Goal: Complete application form: Complete application form

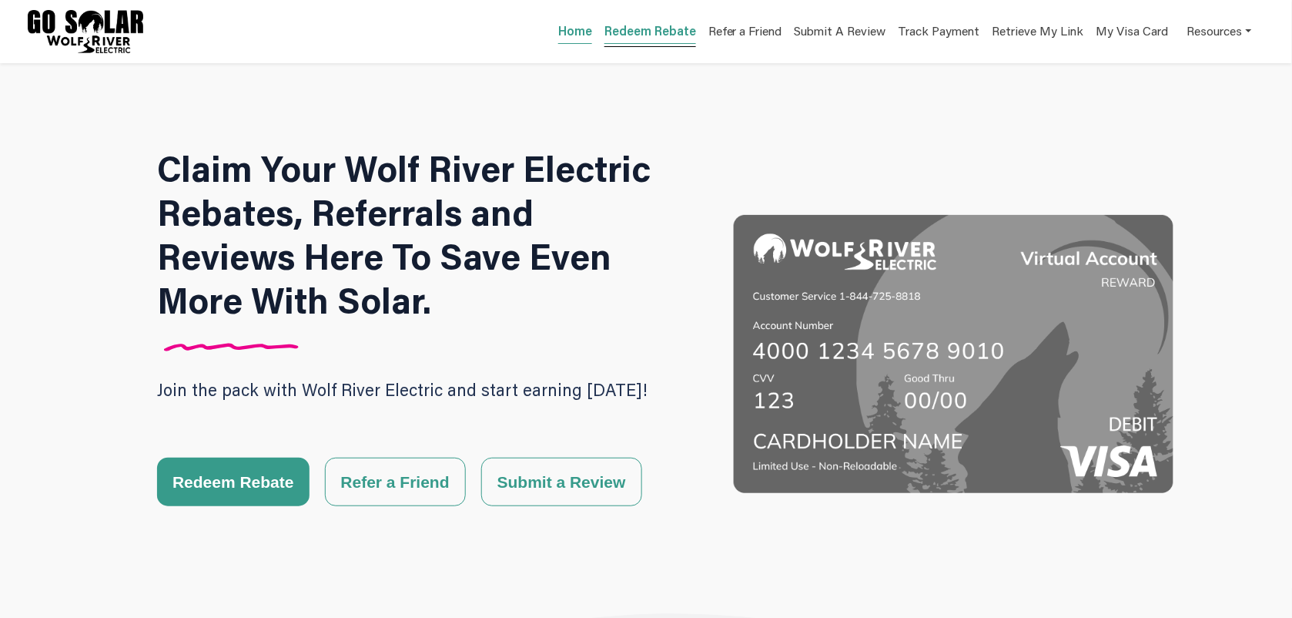
click at [668, 32] on link "Redeem Rebate" at bounding box center [651, 33] width 92 height 22
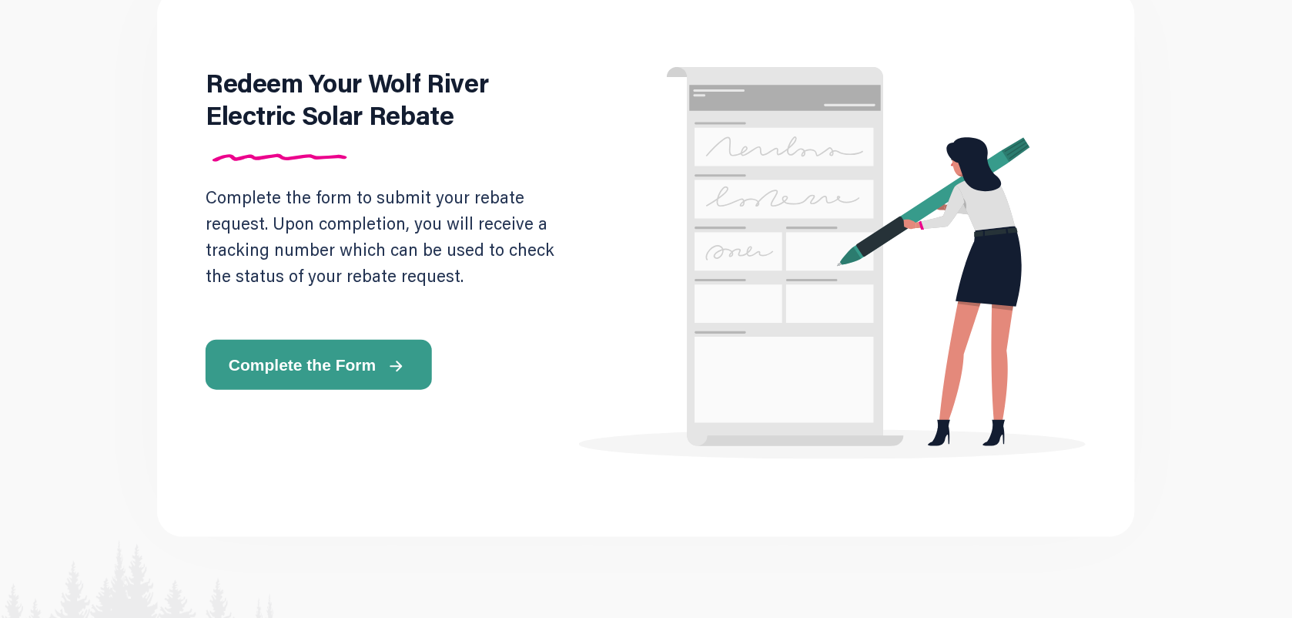
scroll to position [96, 0]
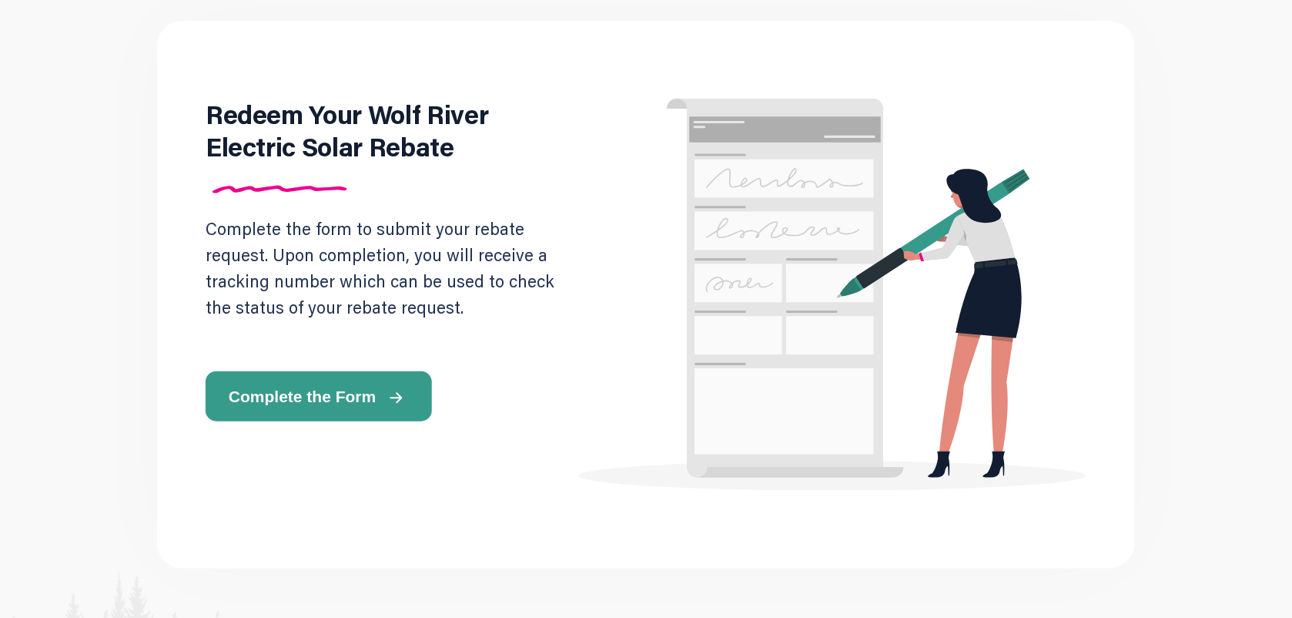
click at [351, 393] on span "Complete the Form" at bounding box center [302, 396] width 147 height 16
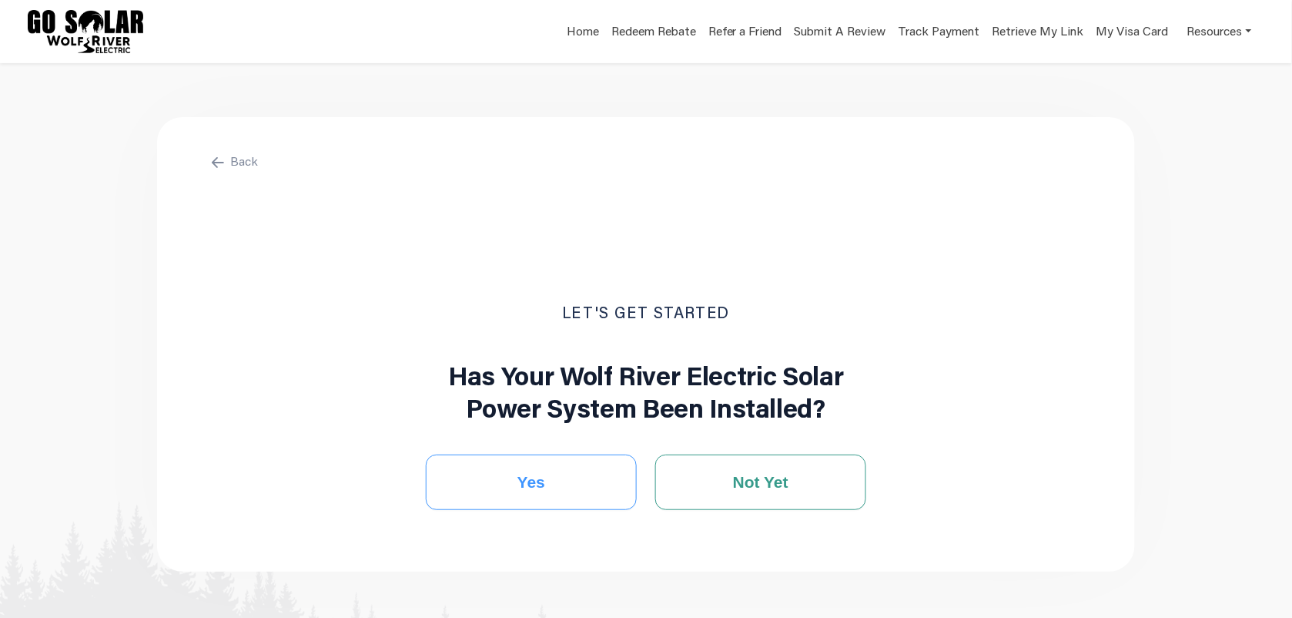
click at [578, 478] on button "Yes" at bounding box center [531, 481] width 211 height 55
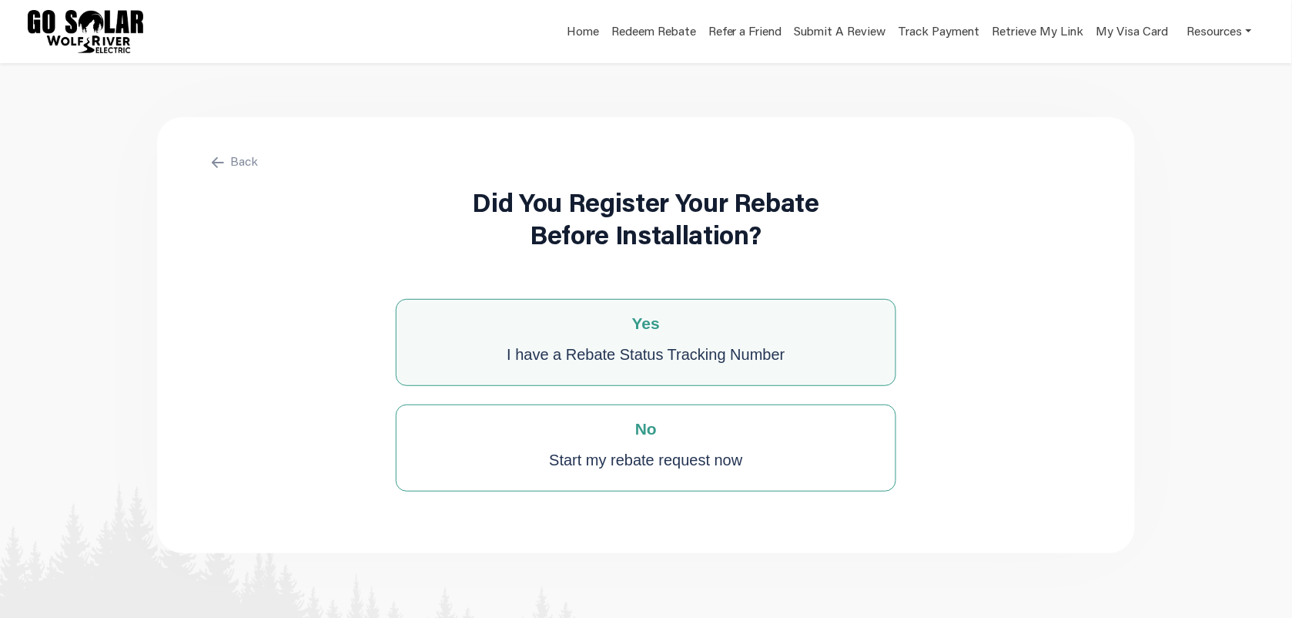
click at [779, 353] on div "I have a Rebate Status Tracking Number" at bounding box center [646, 354] width 278 height 31
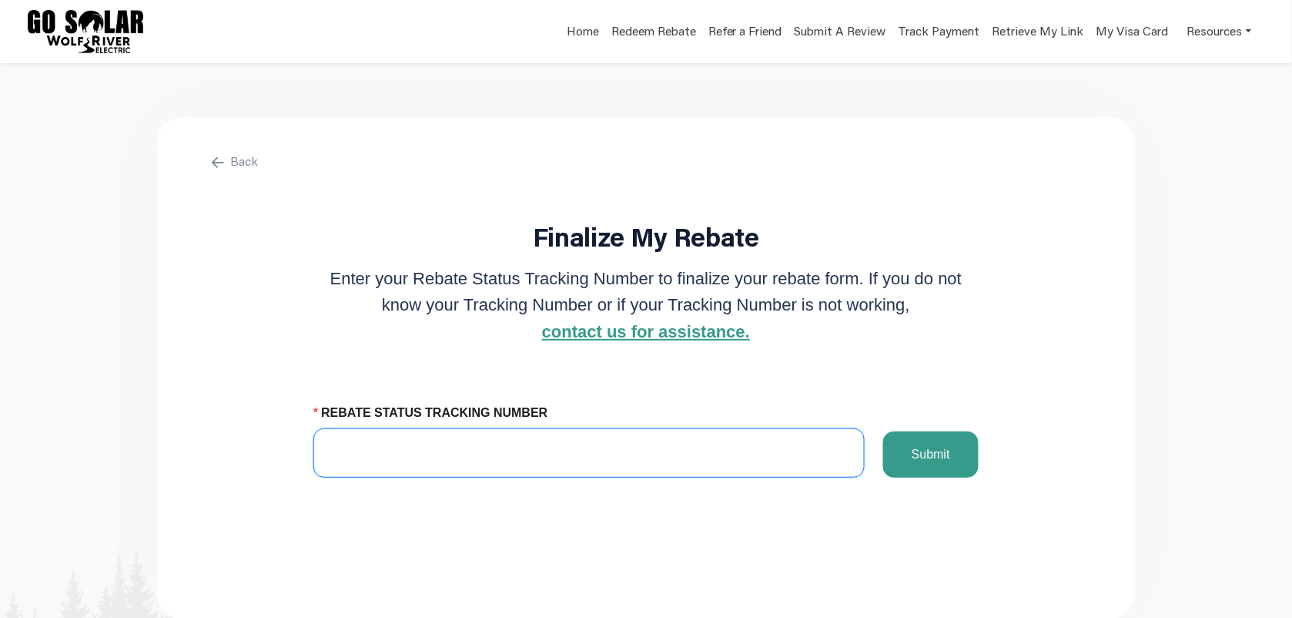
click at [606, 455] on input "REBATE STATUS TRACKING NUMBER" at bounding box center [588, 452] width 551 height 49
paste input "8627746485"
type input "8627746485"
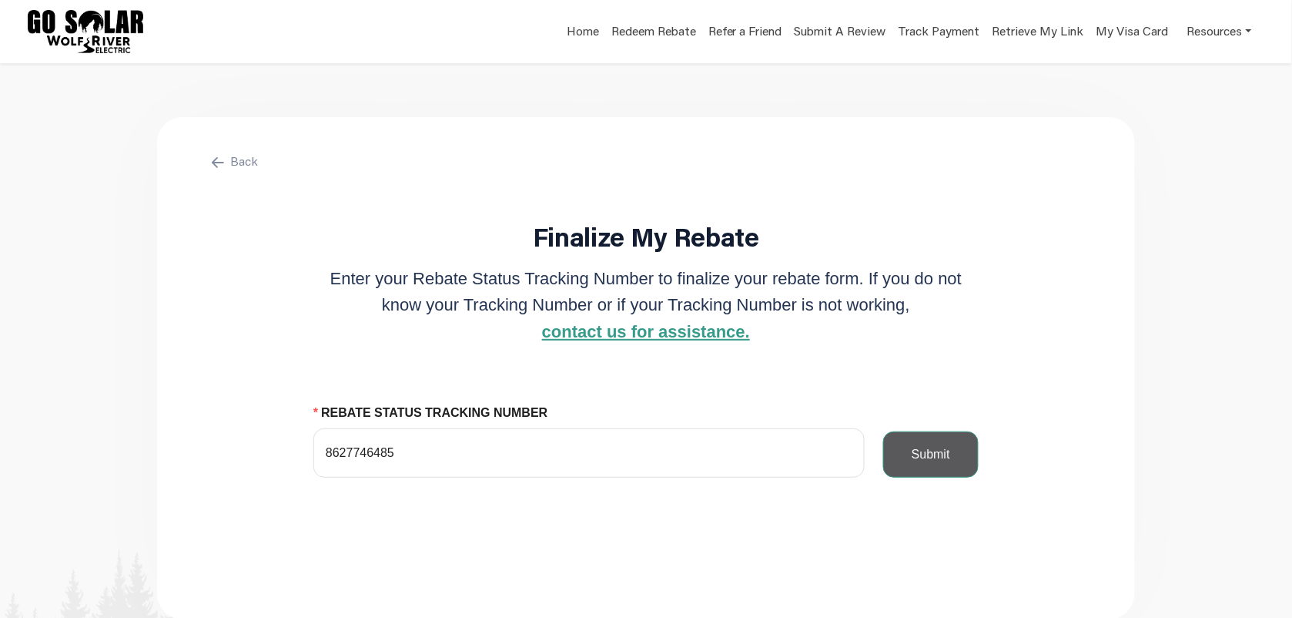
click at [940, 451] on button "Submit" at bounding box center [930, 454] width 95 height 46
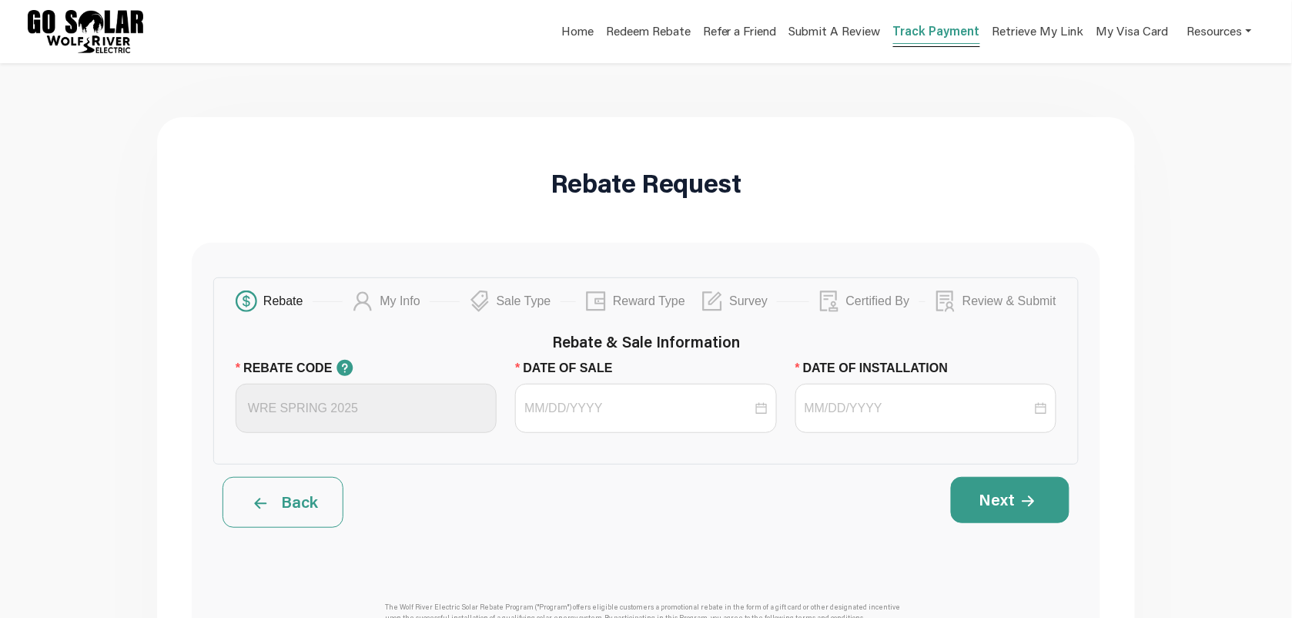
click at [929, 33] on link "Track Payment" at bounding box center [936, 33] width 87 height 22
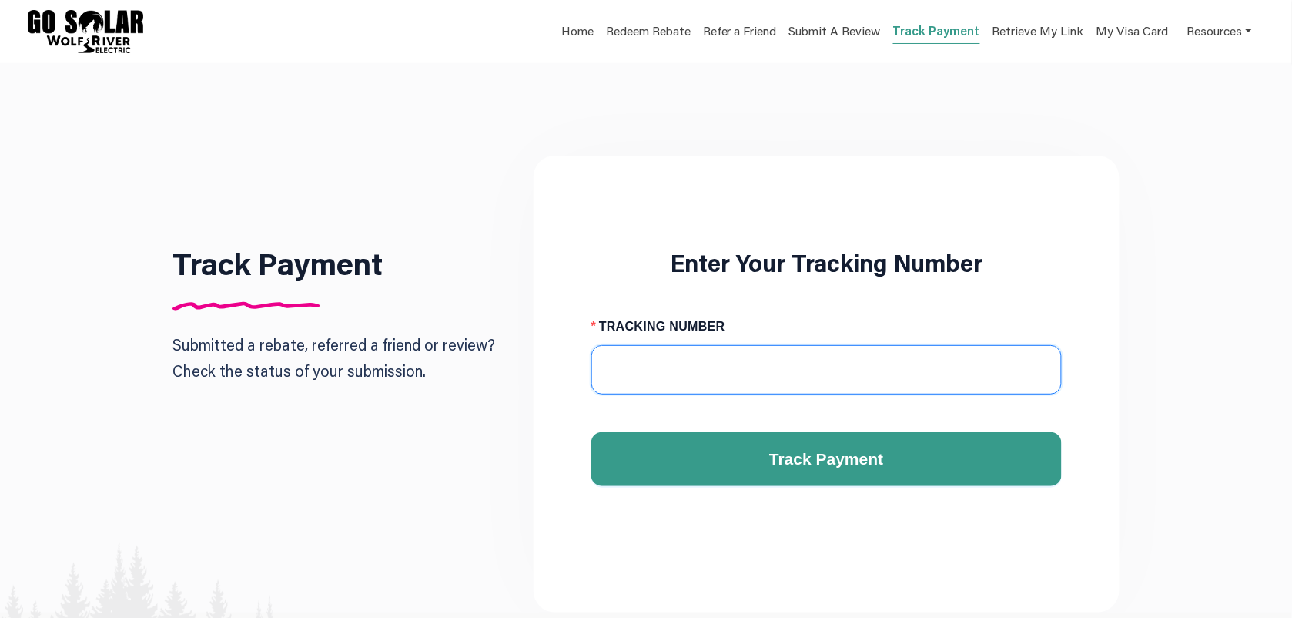
click at [732, 382] on input "TRACKING NUMBER" at bounding box center [826, 369] width 471 height 49
paste input "8627746485"
click at [732, 376] on input "8627746485" at bounding box center [826, 369] width 471 height 49
type input "8627746485"
click at [591, 432] on button "Track Payment" at bounding box center [826, 459] width 471 height 54
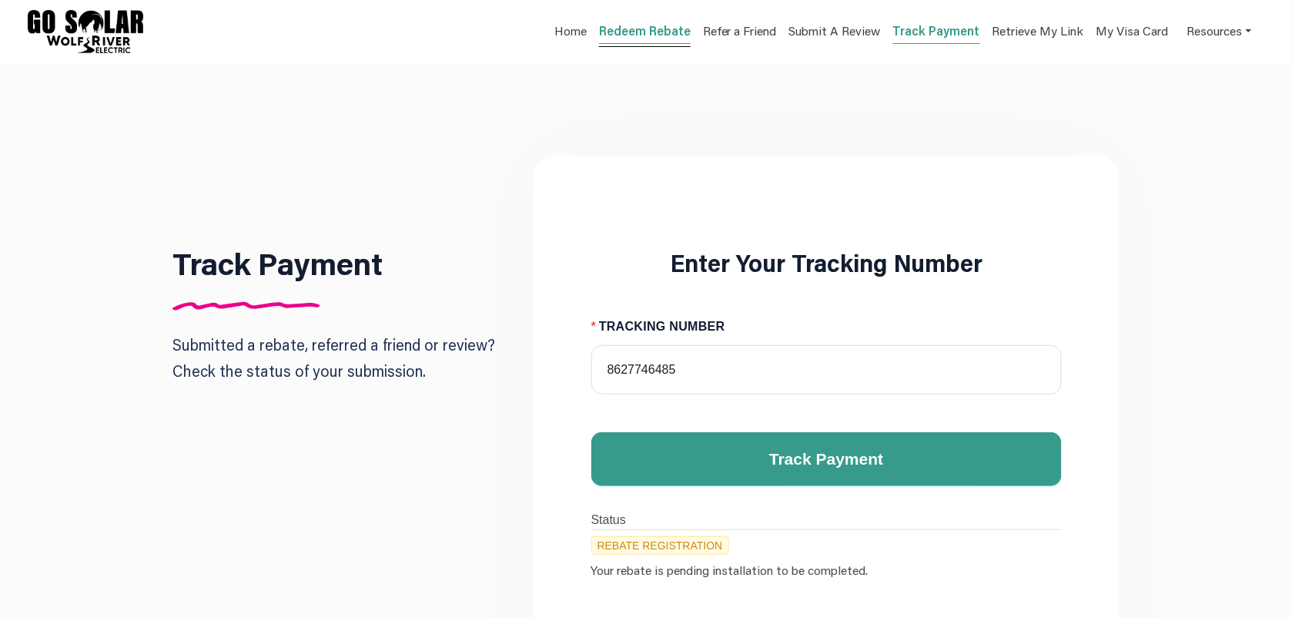
click at [661, 31] on link "Redeem Rebate" at bounding box center [645, 33] width 92 height 22
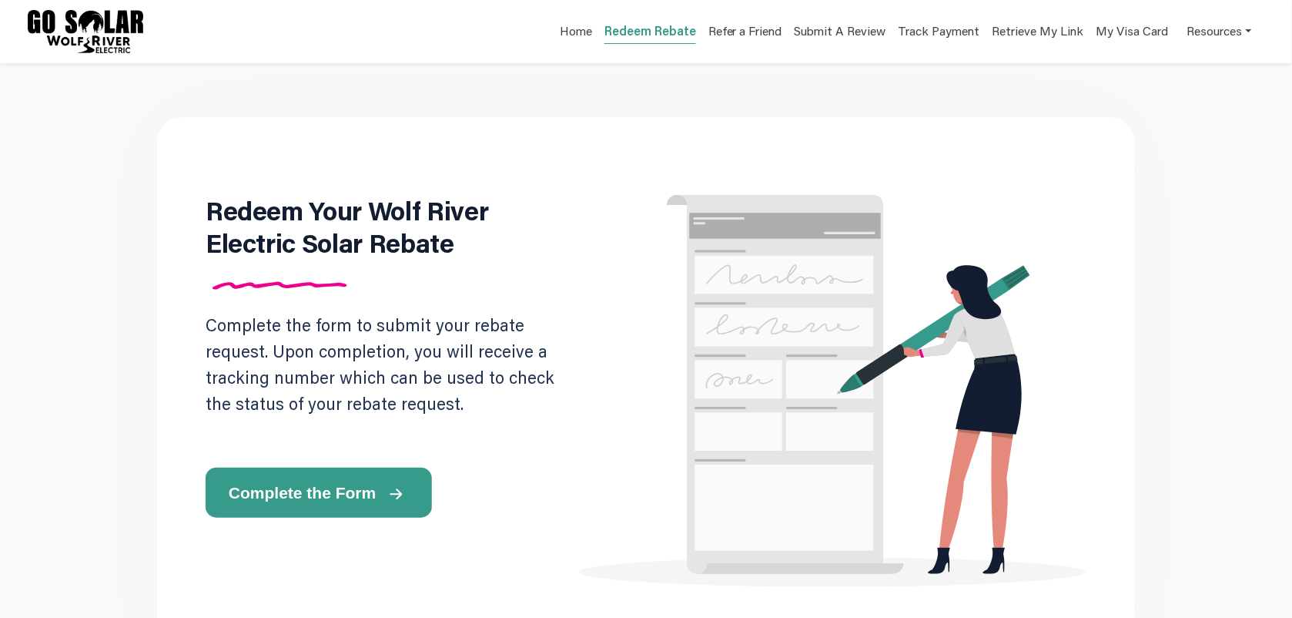
click at [363, 484] on span "Complete the Form" at bounding box center [302, 492] width 147 height 16
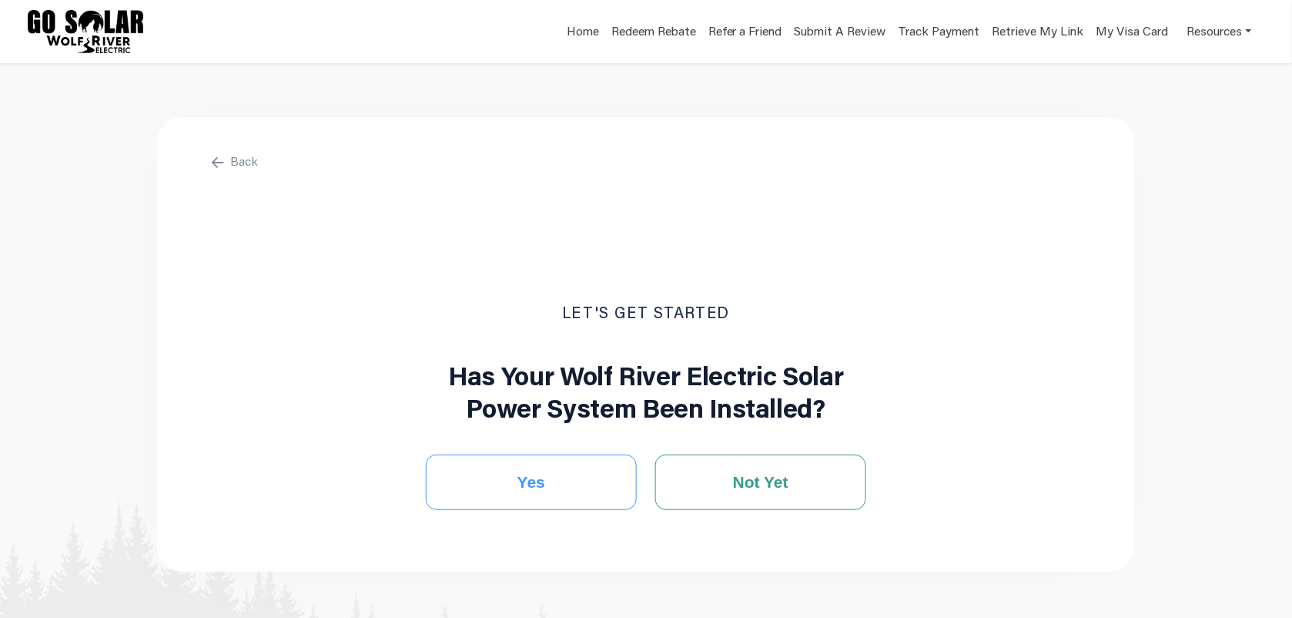
click at [557, 477] on button "Yes" at bounding box center [531, 481] width 211 height 55
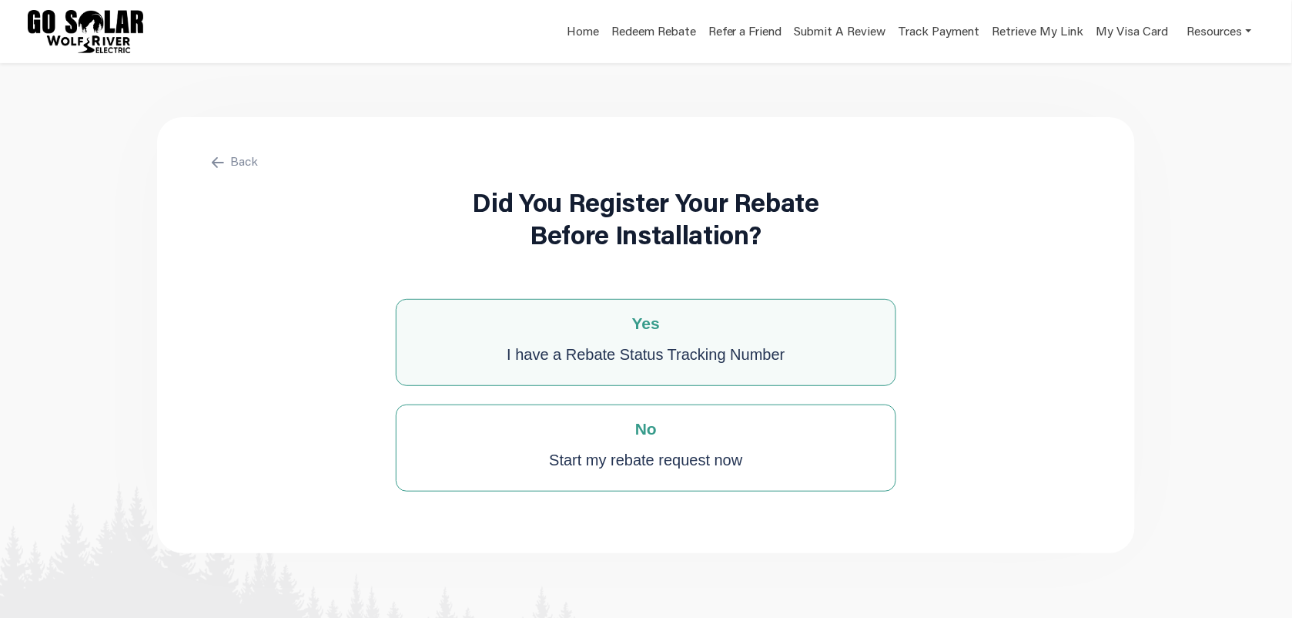
click at [622, 345] on div "I have a Rebate Status Tracking Number" at bounding box center [646, 354] width 278 height 31
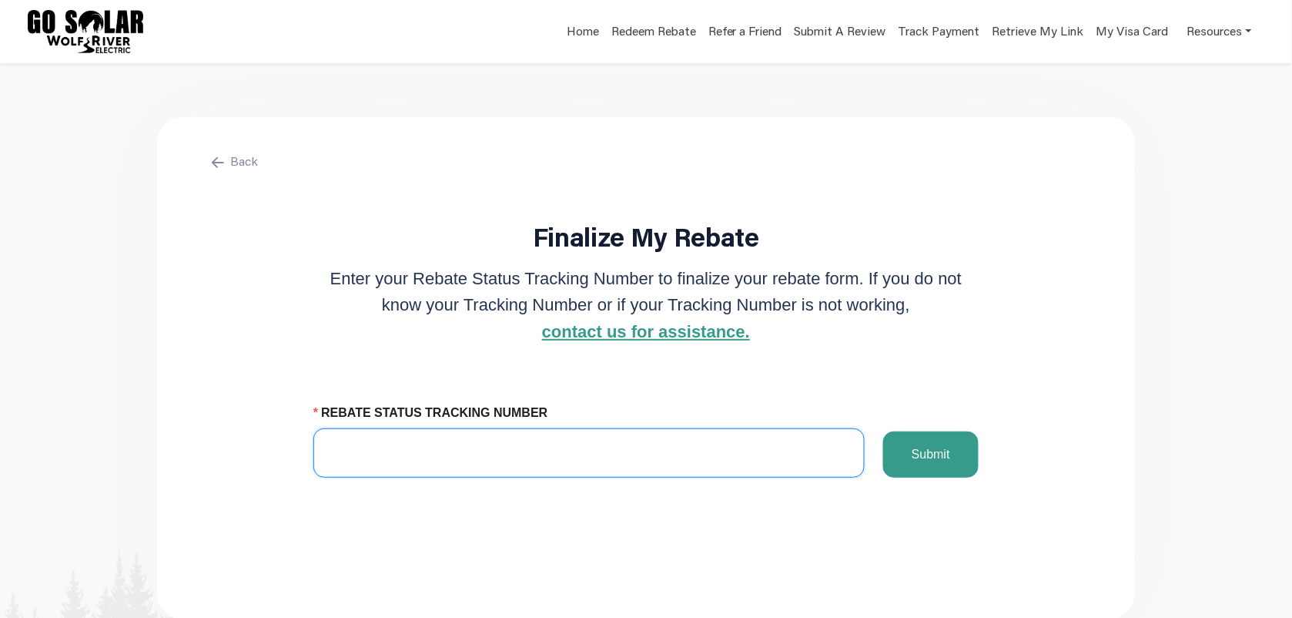
click at [511, 451] on input "REBATE STATUS TRACKING NUMBER" at bounding box center [588, 452] width 551 height 49
paste input "8627746485"
type input "8627746485"
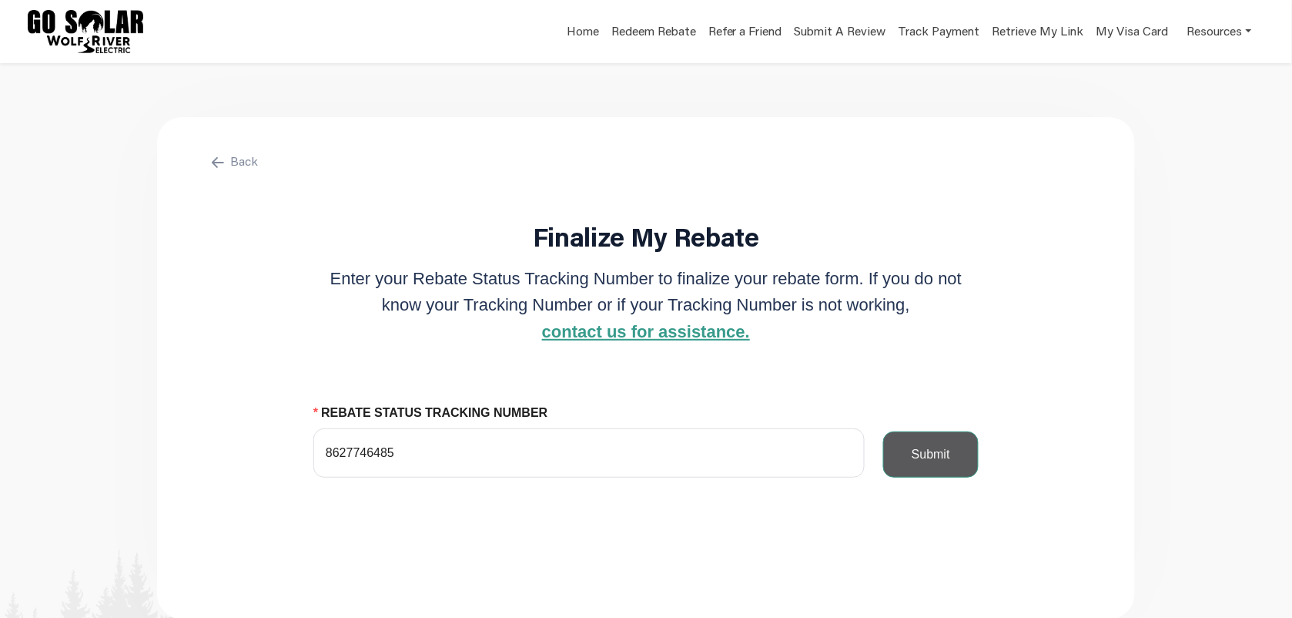
click at [936, 456] on button "Submit" at bounding box center [930, 454] width 95 height 46
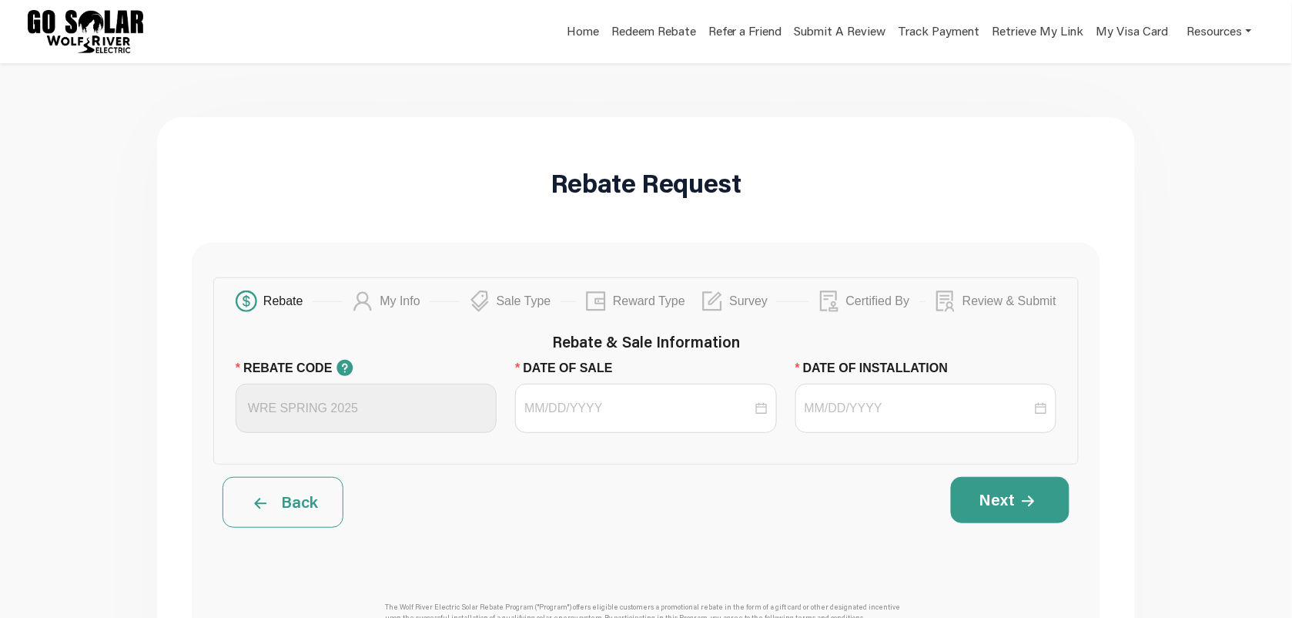
click at [256, 484] on button "Back" at bounding box center [283, 502] width 121 height 51
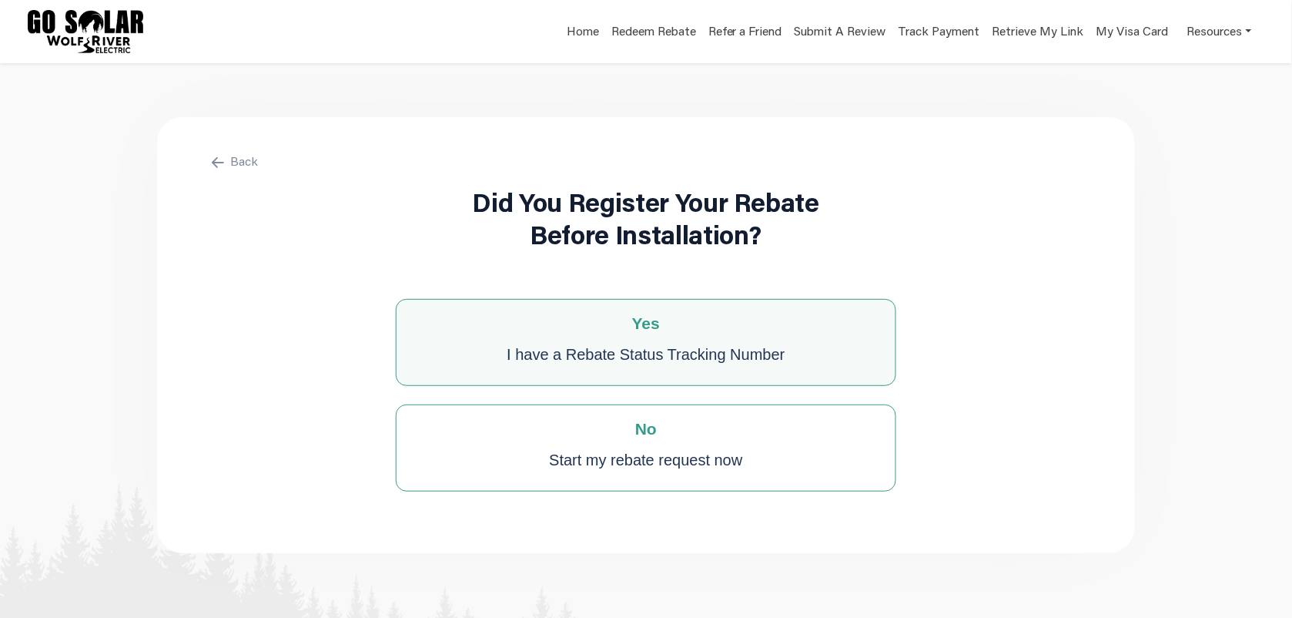
click at [583, 372] on div "Yes I have a Rebate Status Tracking Number" at bounding box center [646, 342] width 501 height 87
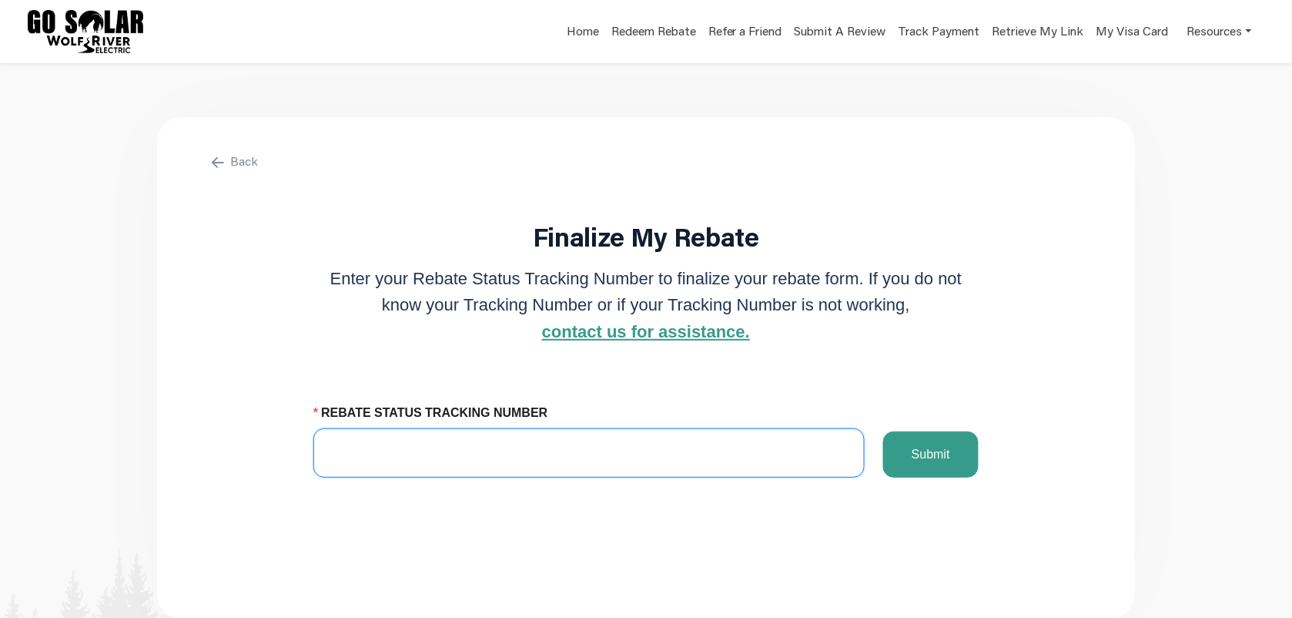
click at [524, 456] on input "REBATE STATUS TRACKING NUMBER" at bounding box center [588, 452] width 551 height 49
paste input "[PERSON_NAME]"
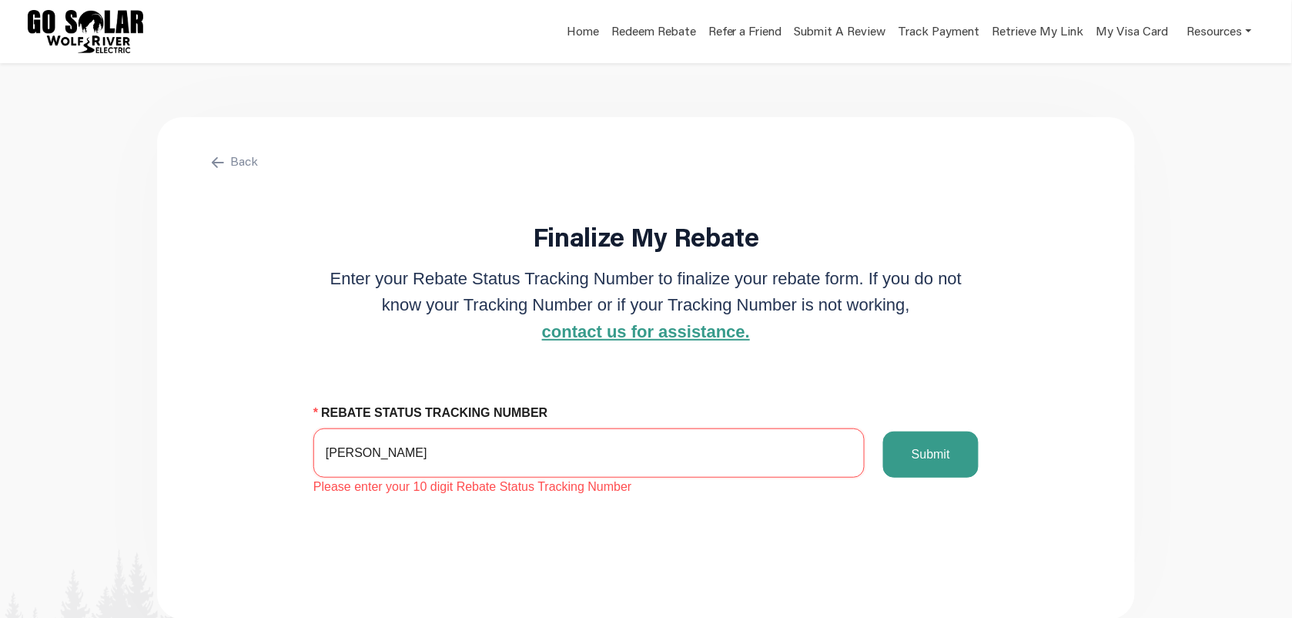
type input "[PERSON_NAME]"
